Goal: Transaction & Acquisition: Book appointment/travel/reservation

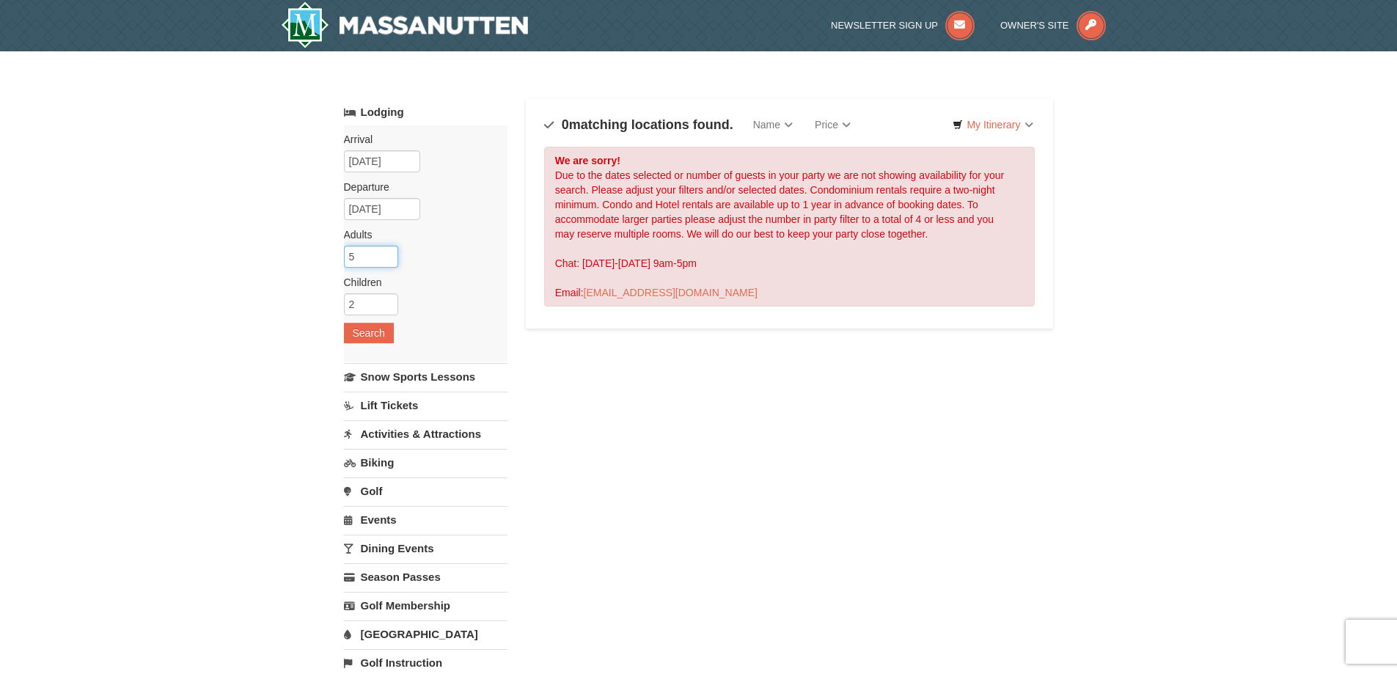
drag, startPoint x: 362, startPoint y: 260, endPoint x: 337, endPoint y: 257, distance: 25.8
click at [337, 257] on div "× Categories Map List Filter My Itinerary Questions? [PHONE_NUMBER] Lodging Arr…" at bounding box center [698, 469] width 739 height 806
type input "4"
click at [386, 260] on input "4" at bounding box center [371, 257] width 54 height 22
click at [367, 333] on button "Search" at bounding box center [369, 333] width 50 height 21
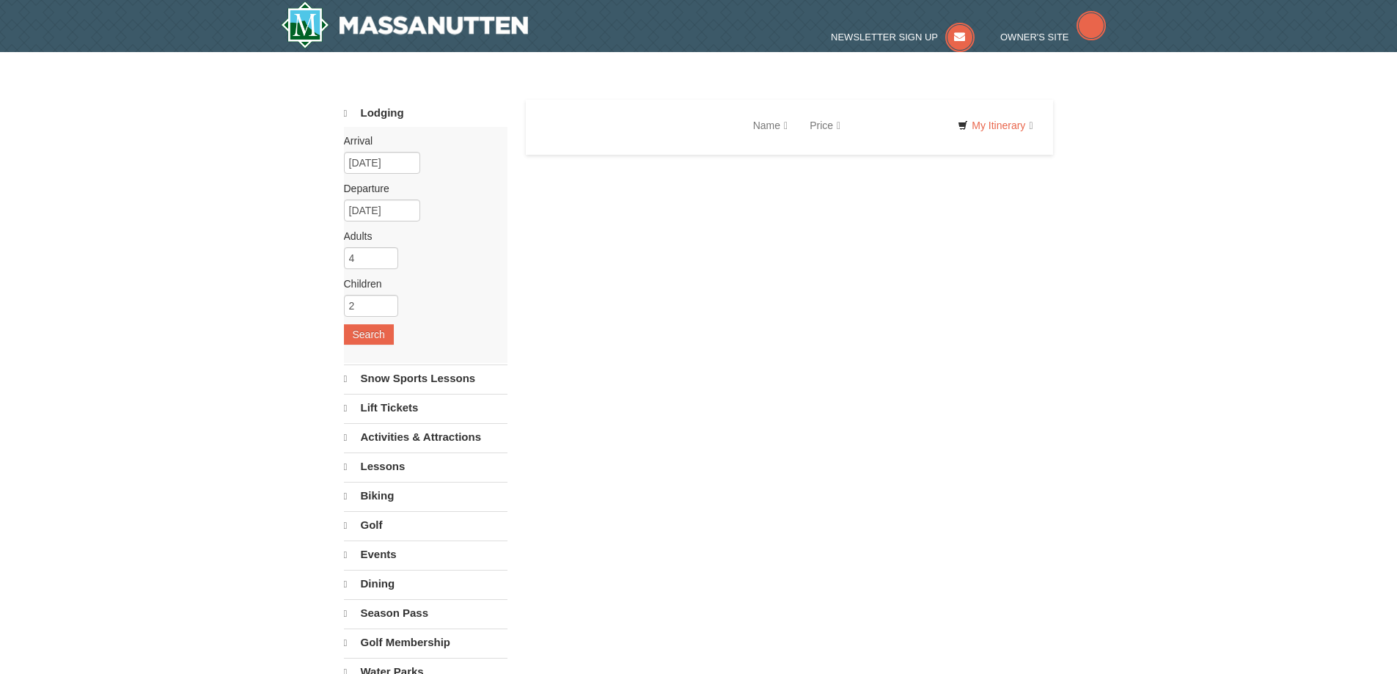
select select "10"
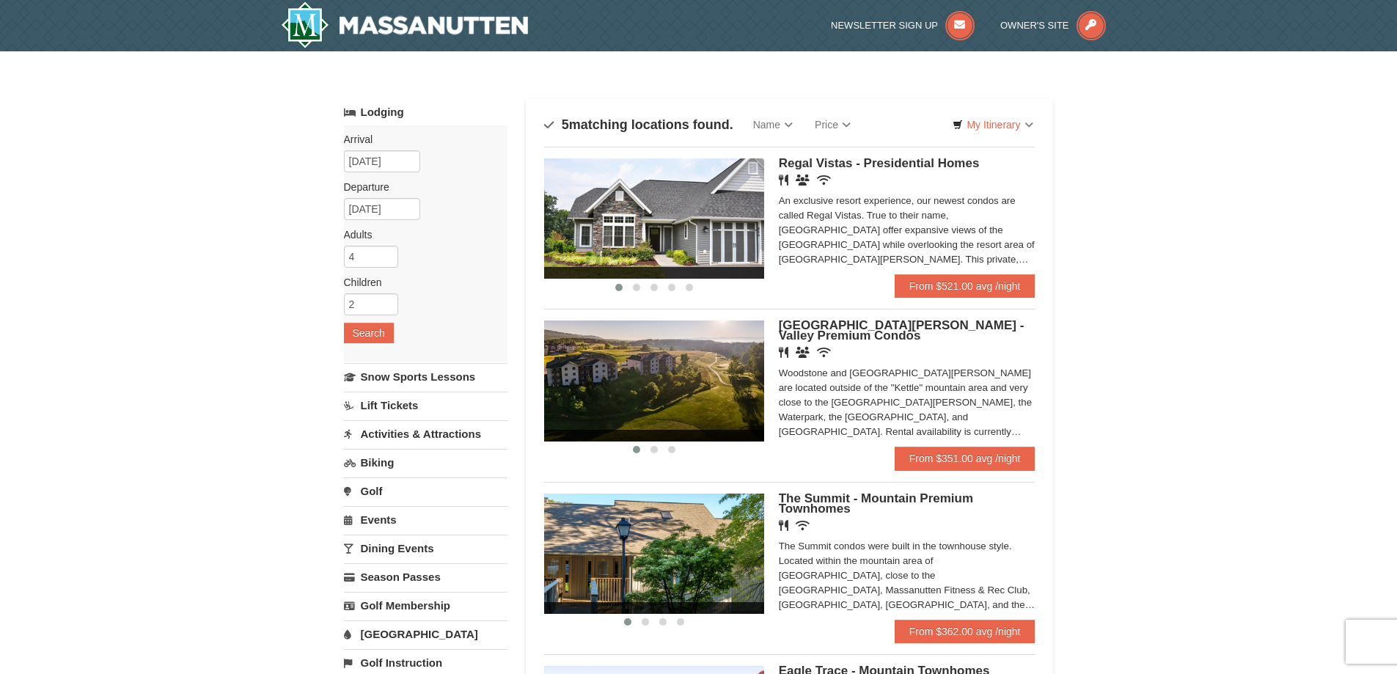
click at [667, 235] on img at bounding box center [654, 218] width 220 height 120
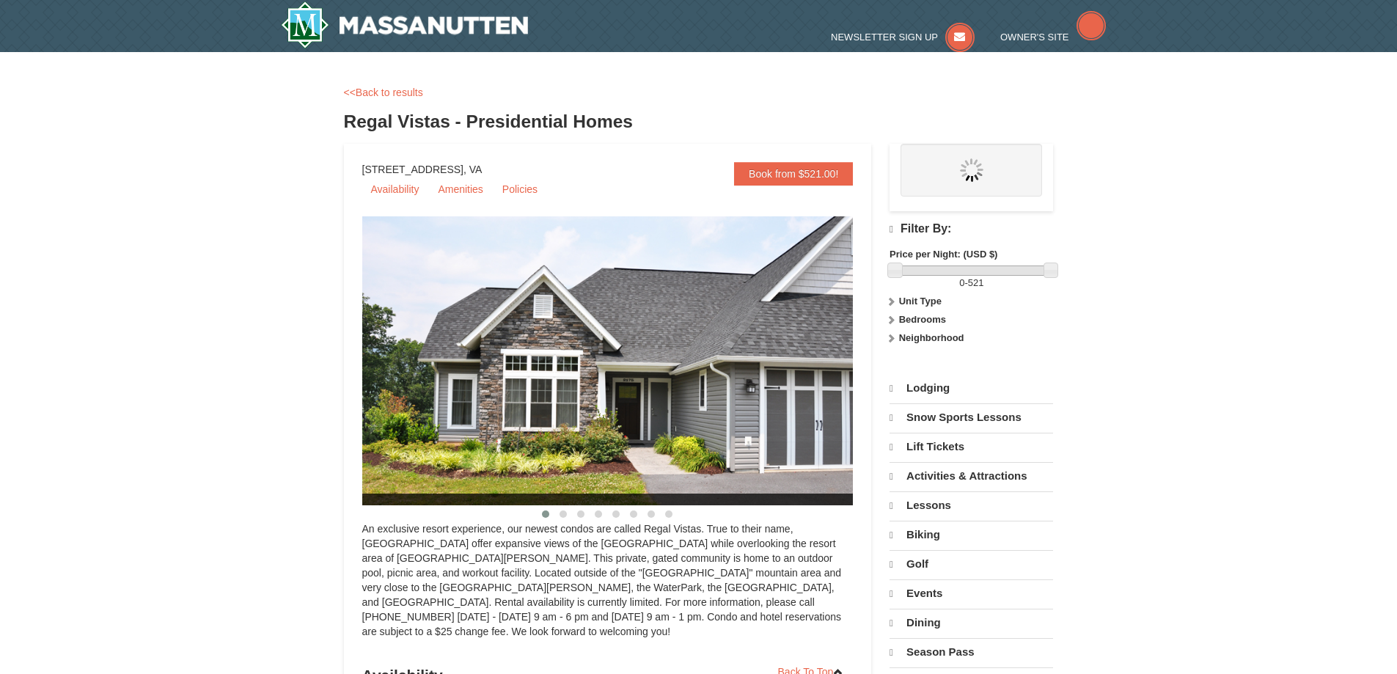
select select "10"
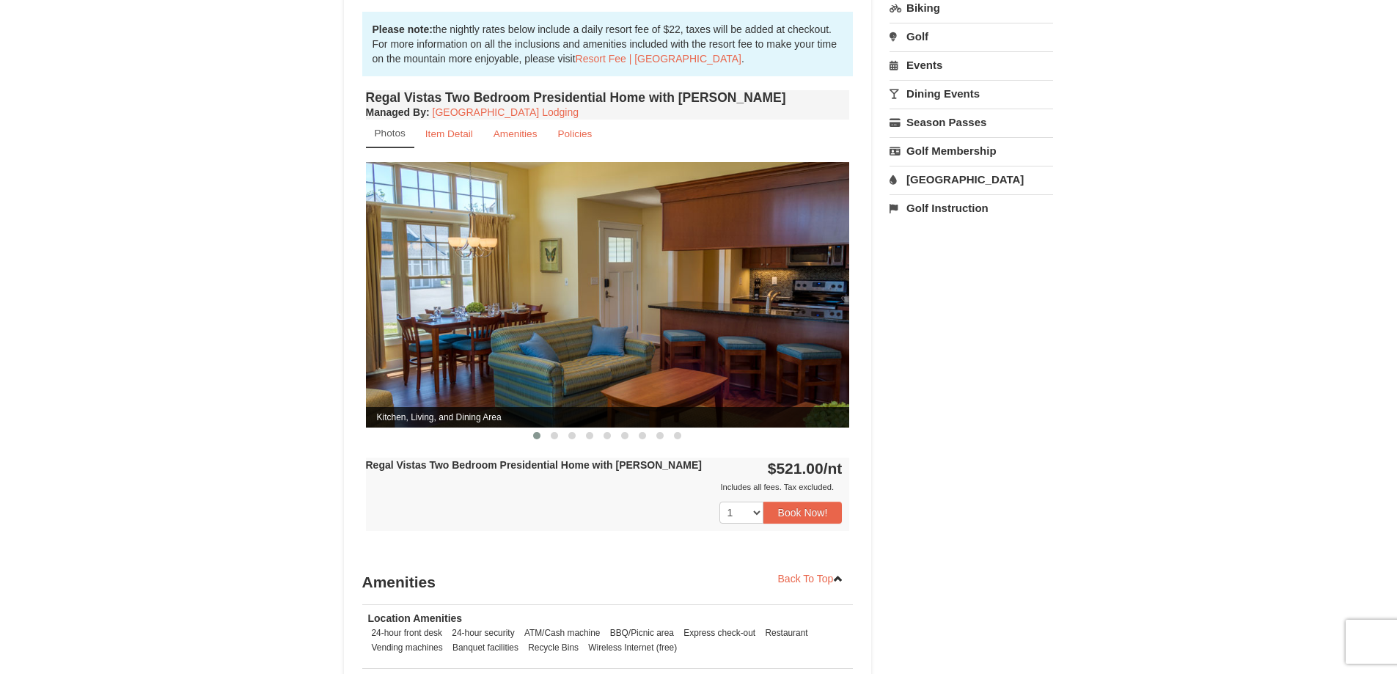
scroll to position [513, 0]
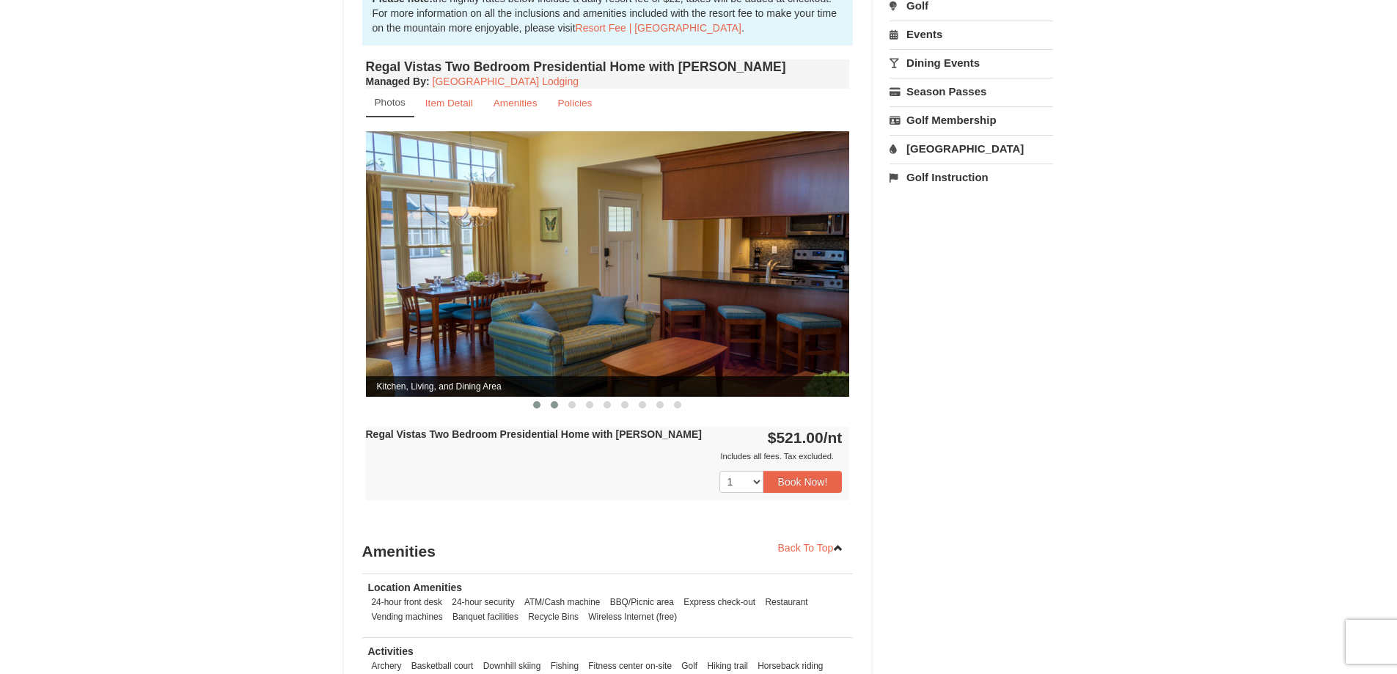
click at [551, 401] on span at bounding box center [554, 404] width 7 height 7
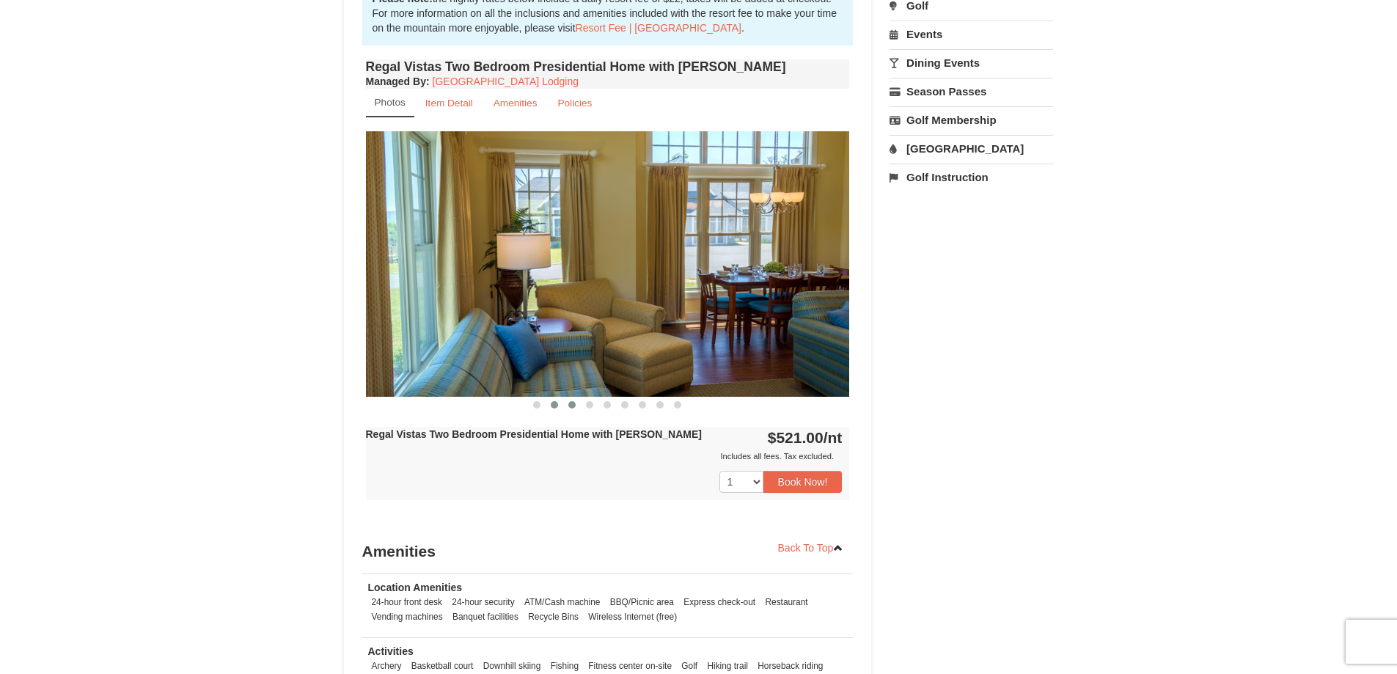
click at [574, 398] on button at bounding box center [572, 405] width 18 height 15
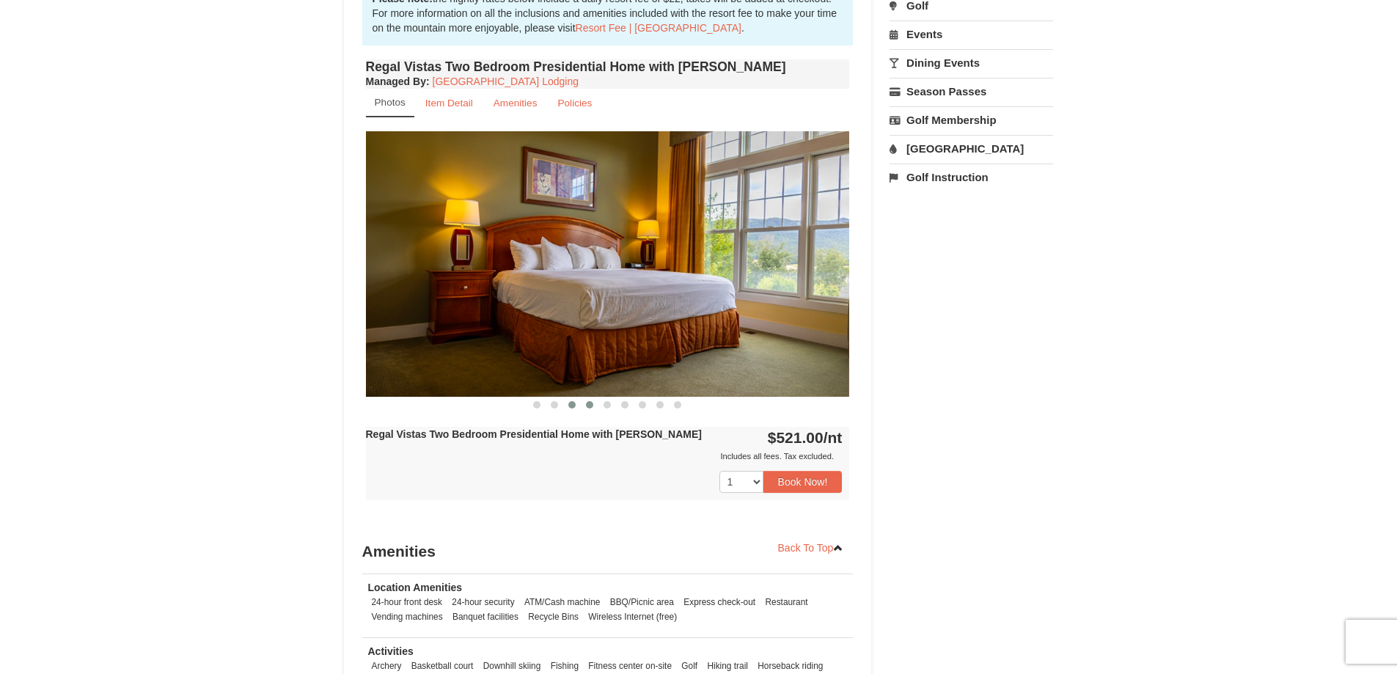
click at [590, 401] on span at bounding box center [589, 404] width 7 height 7
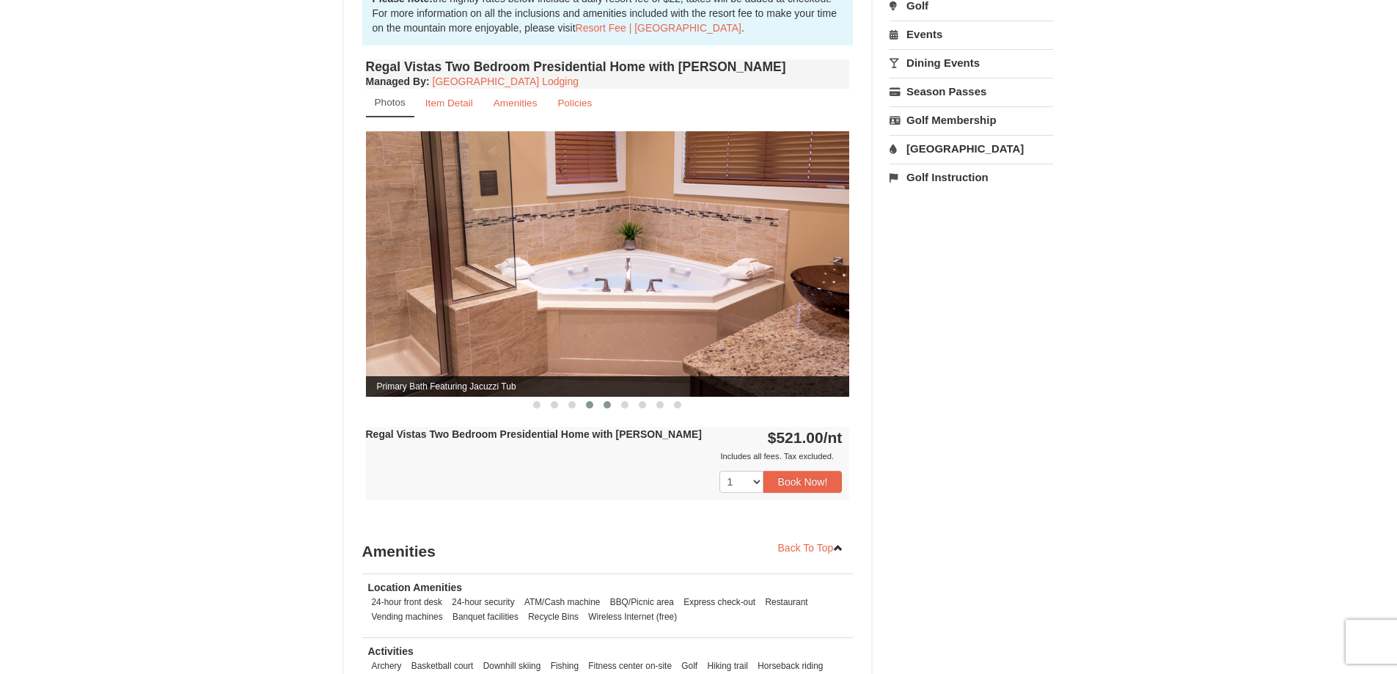
click at [605, 401] on span at bounding box center [607, 404] width 7 height 7
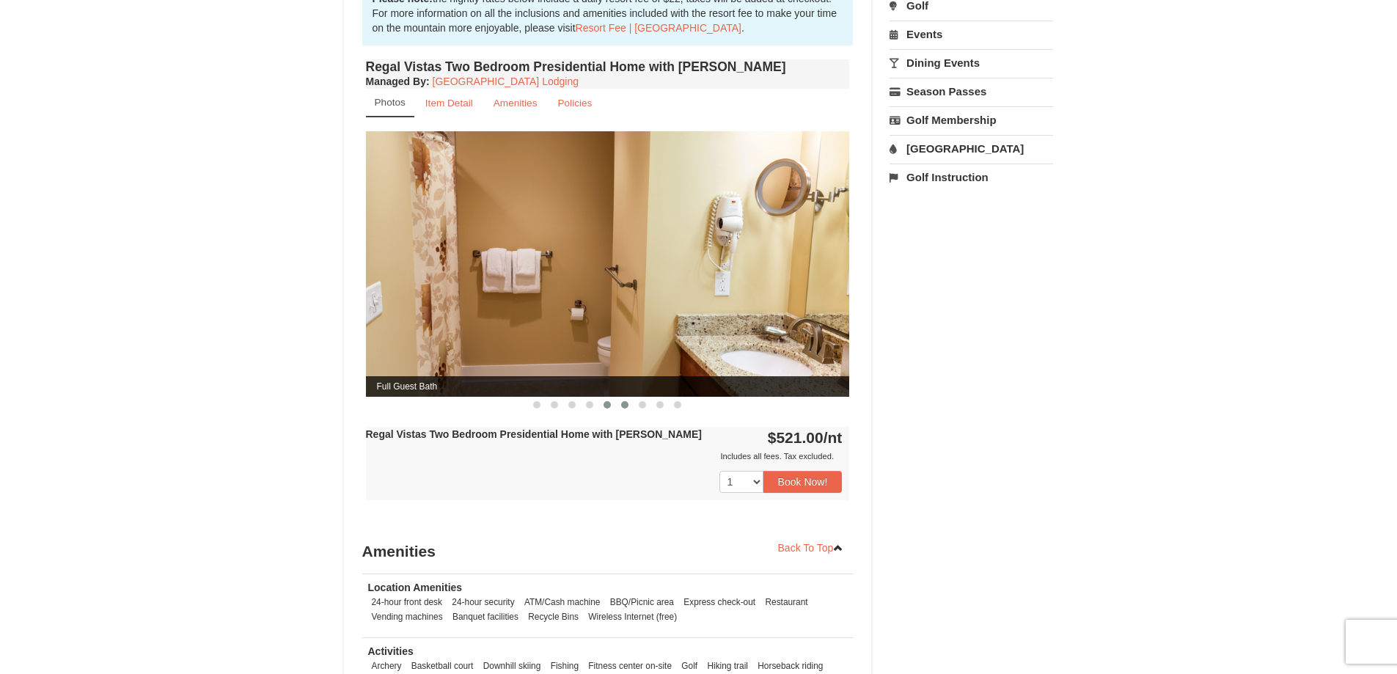
click at [622, 401] on span at bounding box center [624, 404] width 7 height 7
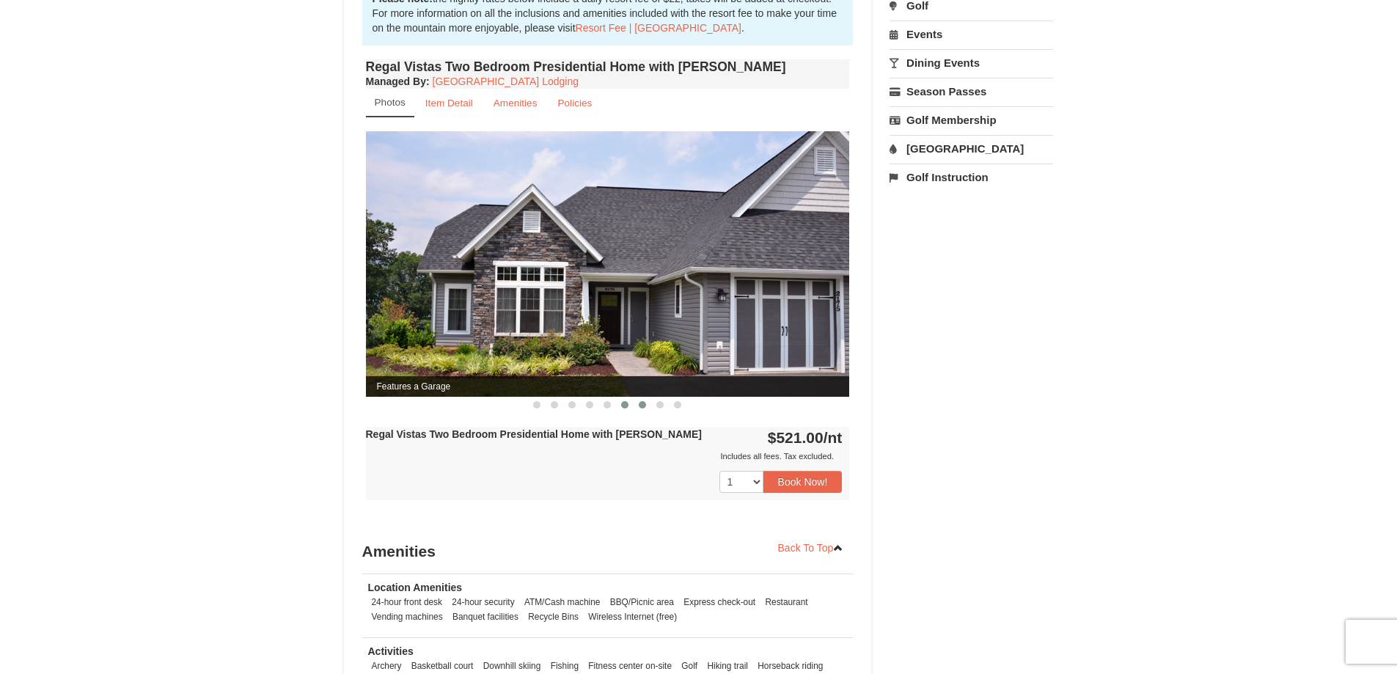
click at [642, 401] on span at bounding box center [642, 404] width 7 height 7
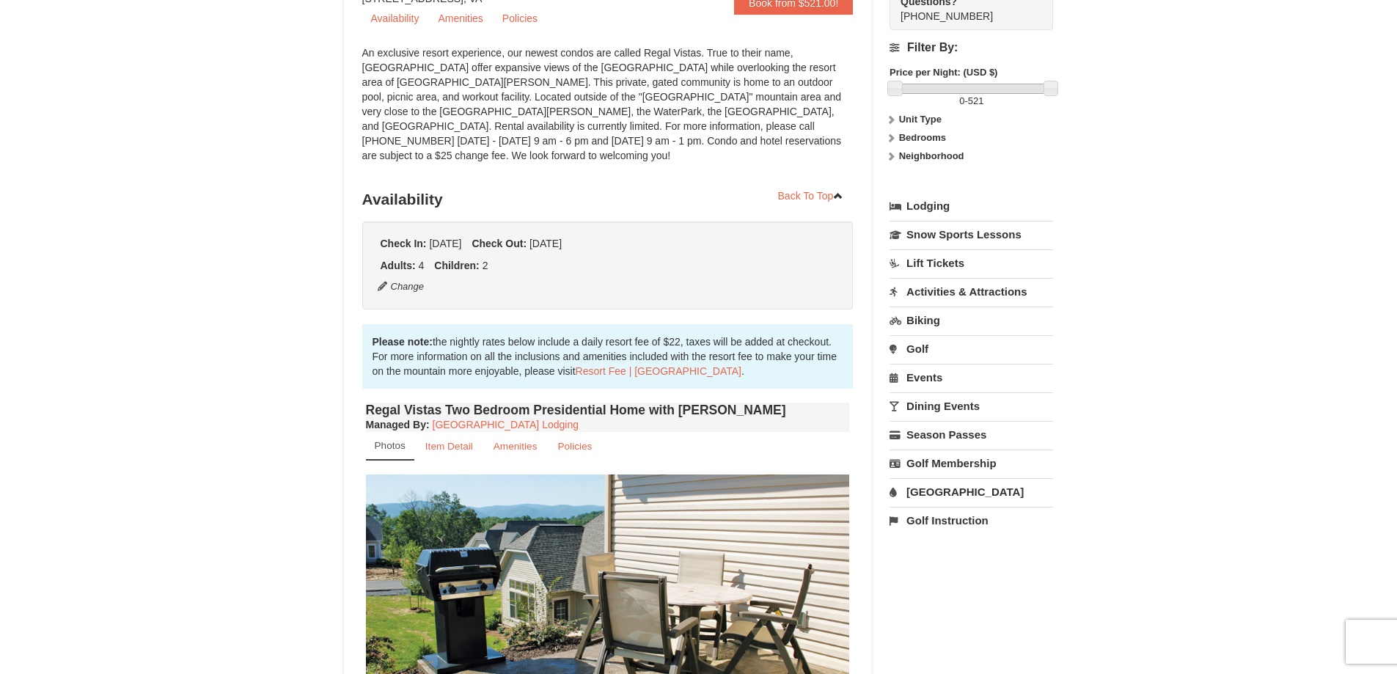
scroll to position [73, 0]
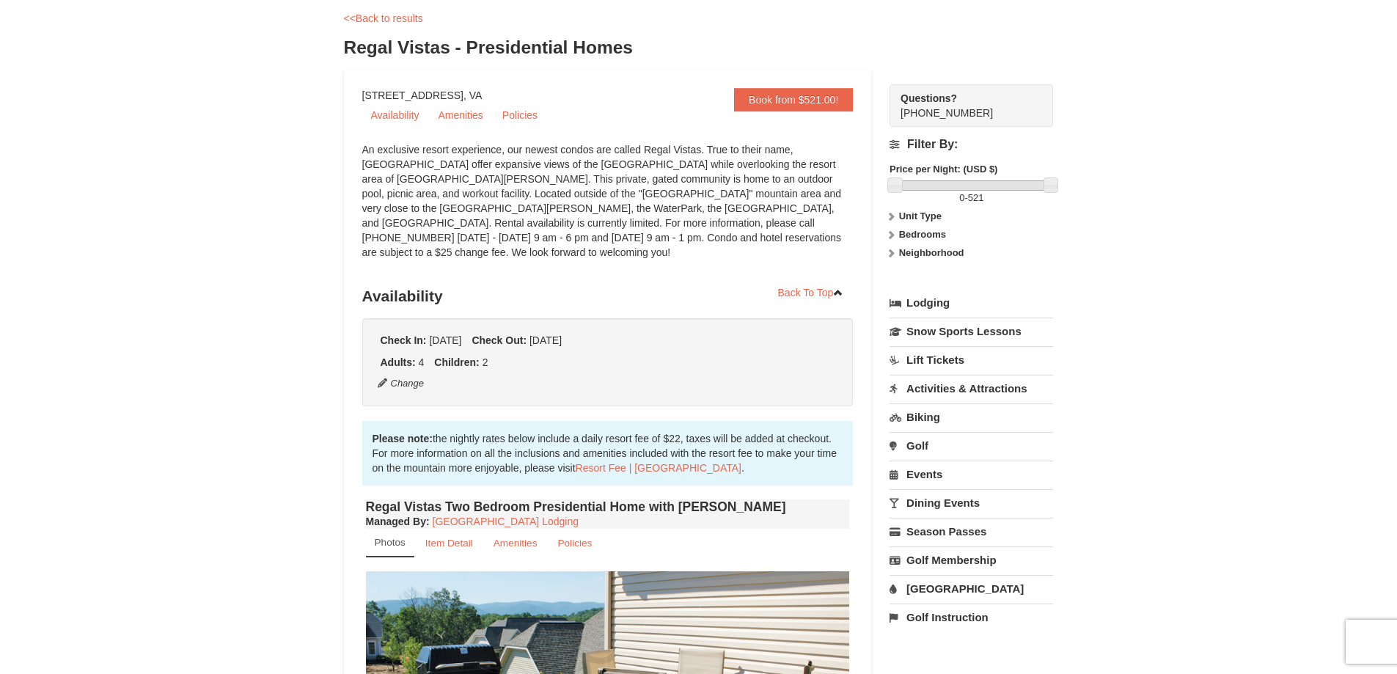
click at [891, 236] on icon at bounding box center [891, 235] width 10 height 10
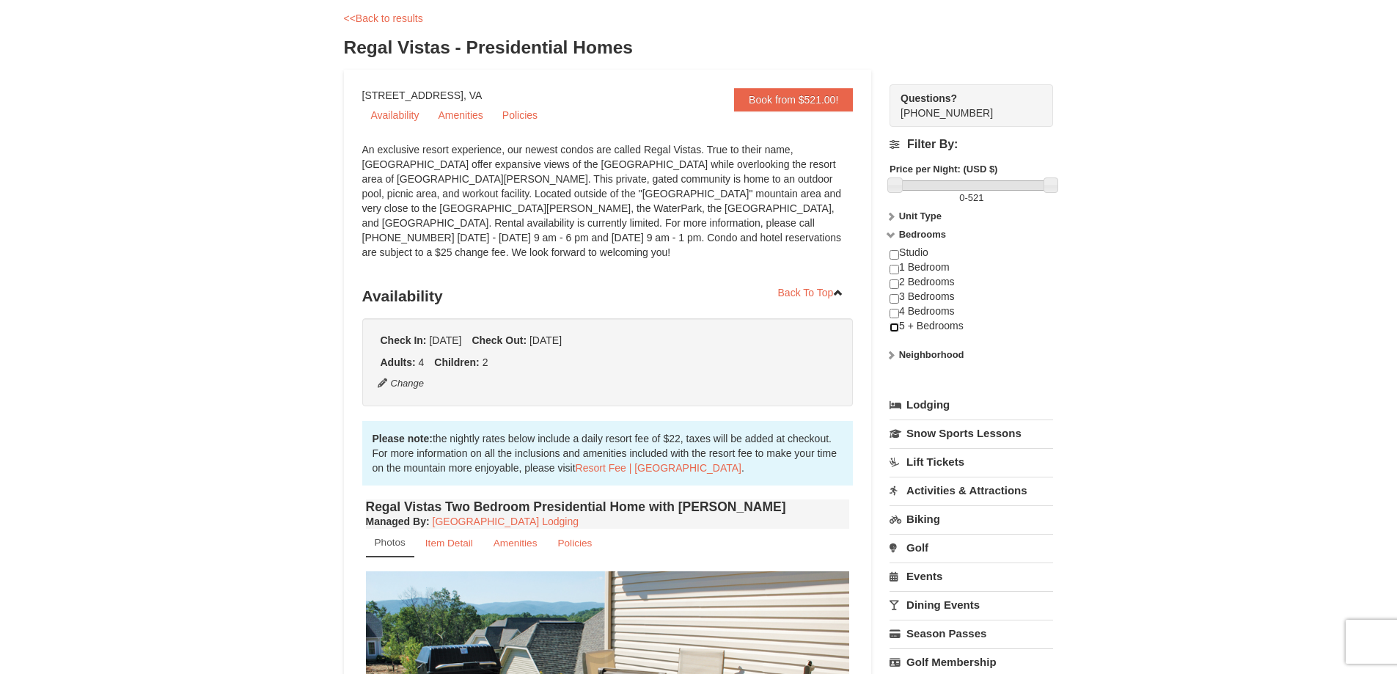
click at [894, 326] on input "checkbox" at bounding box center [895, 328] width 10 height 10
checkbox input "true"
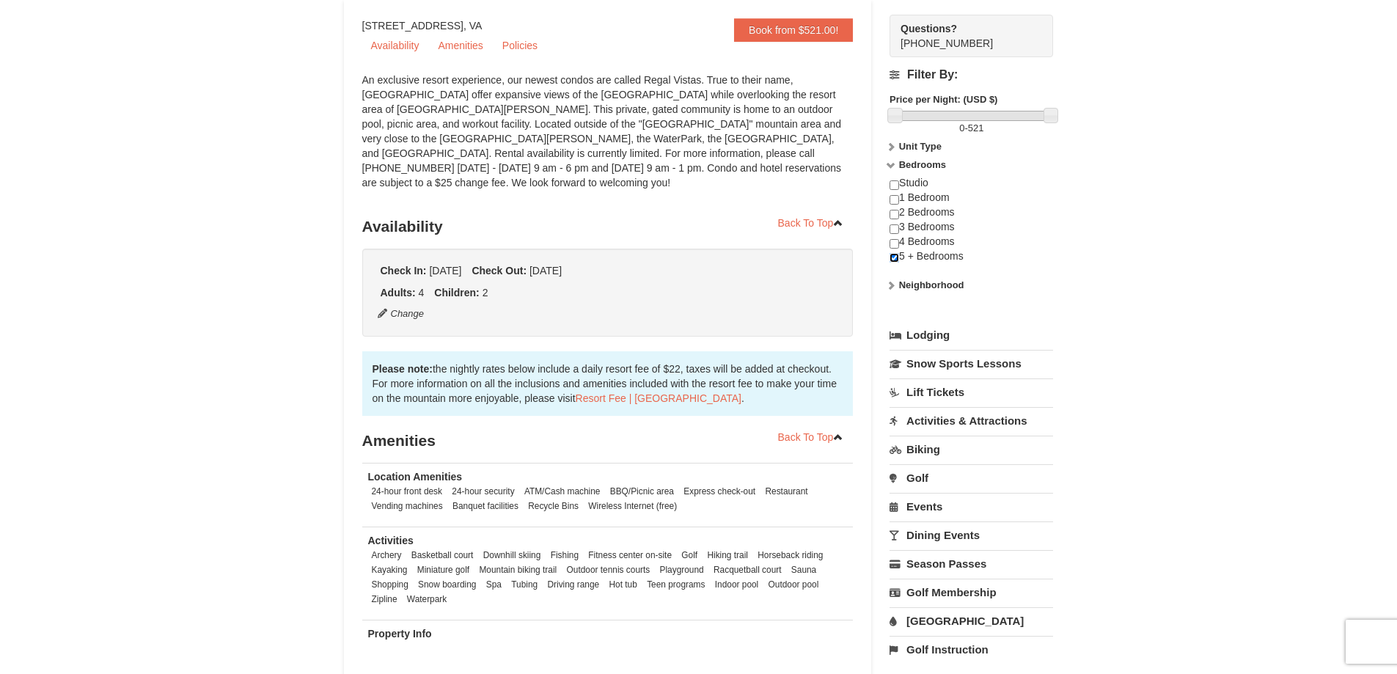
scroll to position [0, 0]
